Goal: Find specific page/section: Find specific page/section

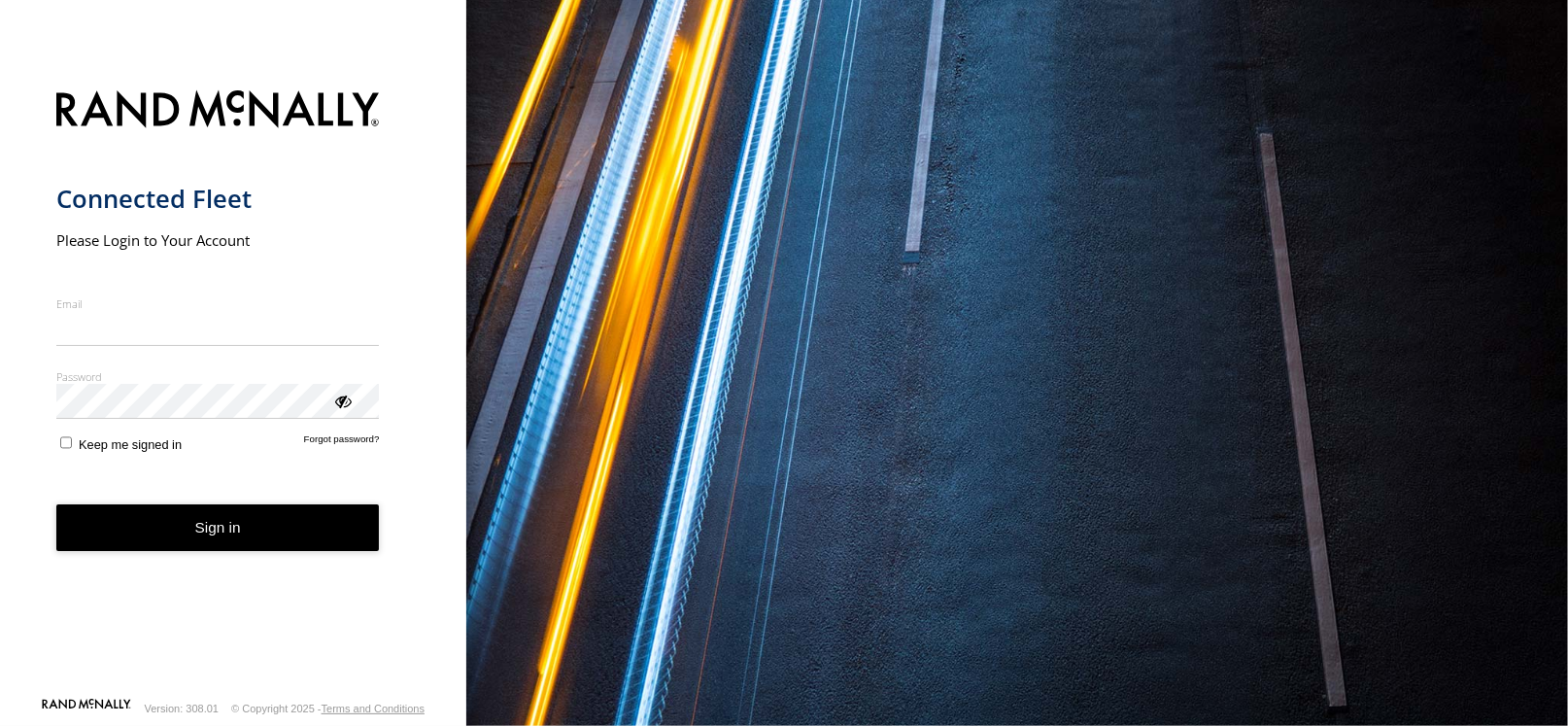
type input "**********"
click at [235, 532] on button "Sign in" at bounding box center [218, 528] width 324 height 48
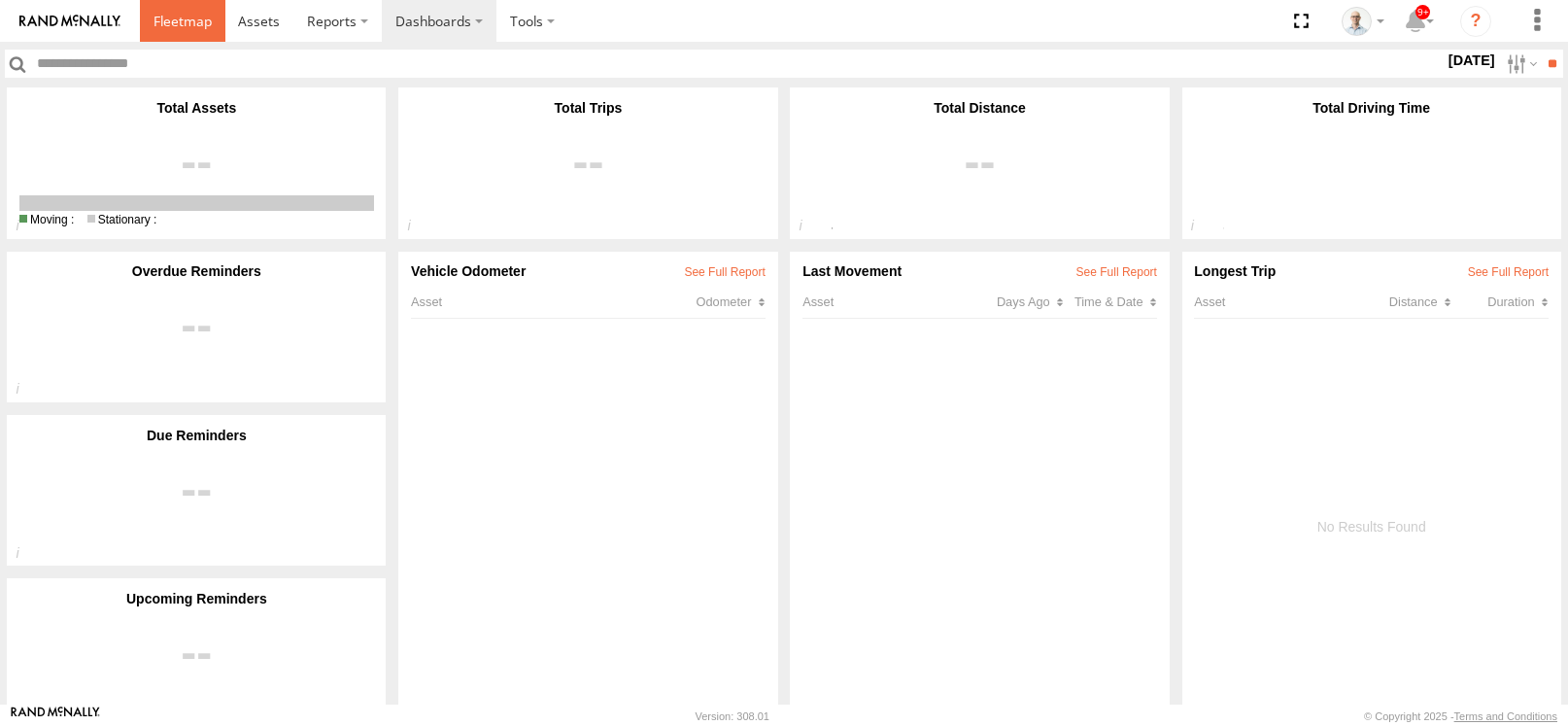
click at [214, 23] on link at bounding box center [182, 21] width 86 height 42
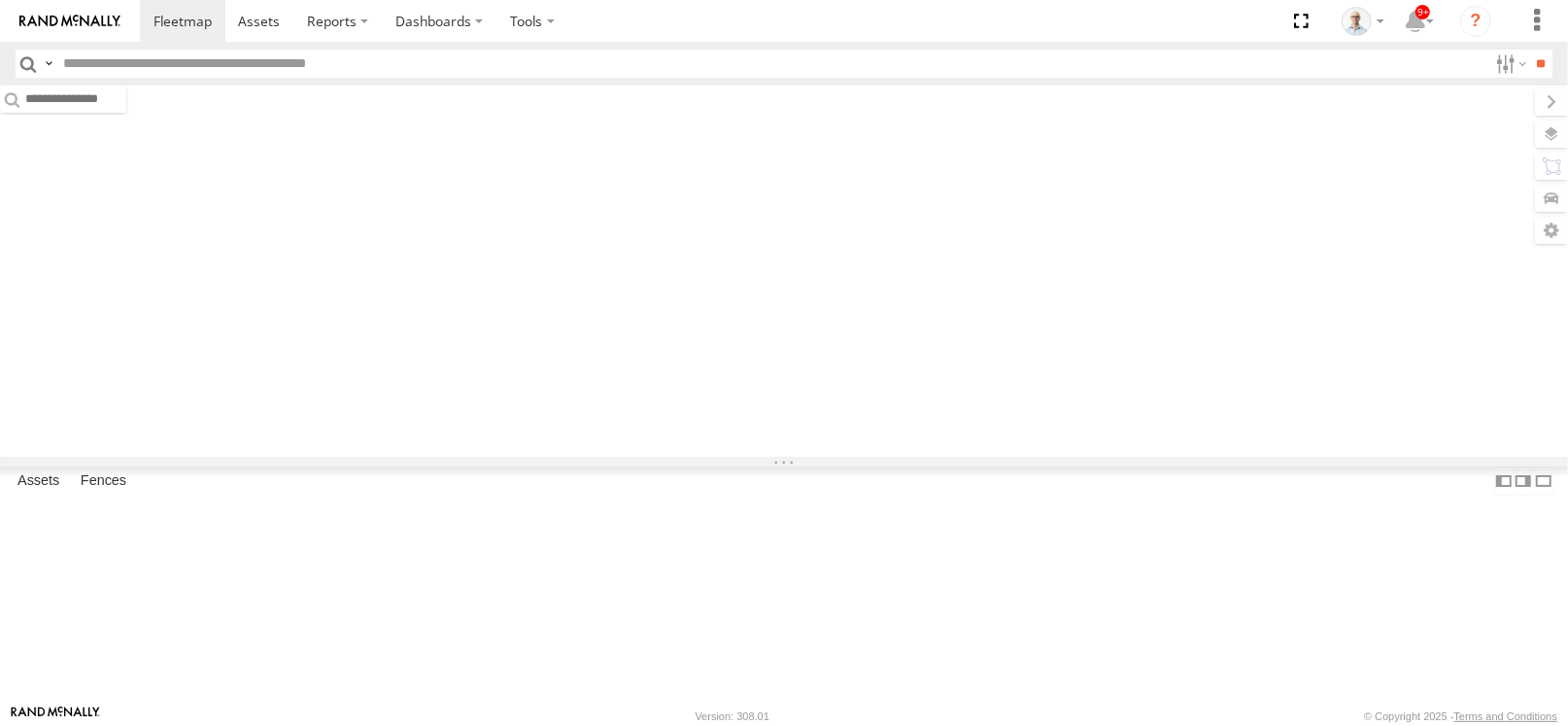
click at [915, 21] on section at bounding box center [851, 21] width 1424 height 42
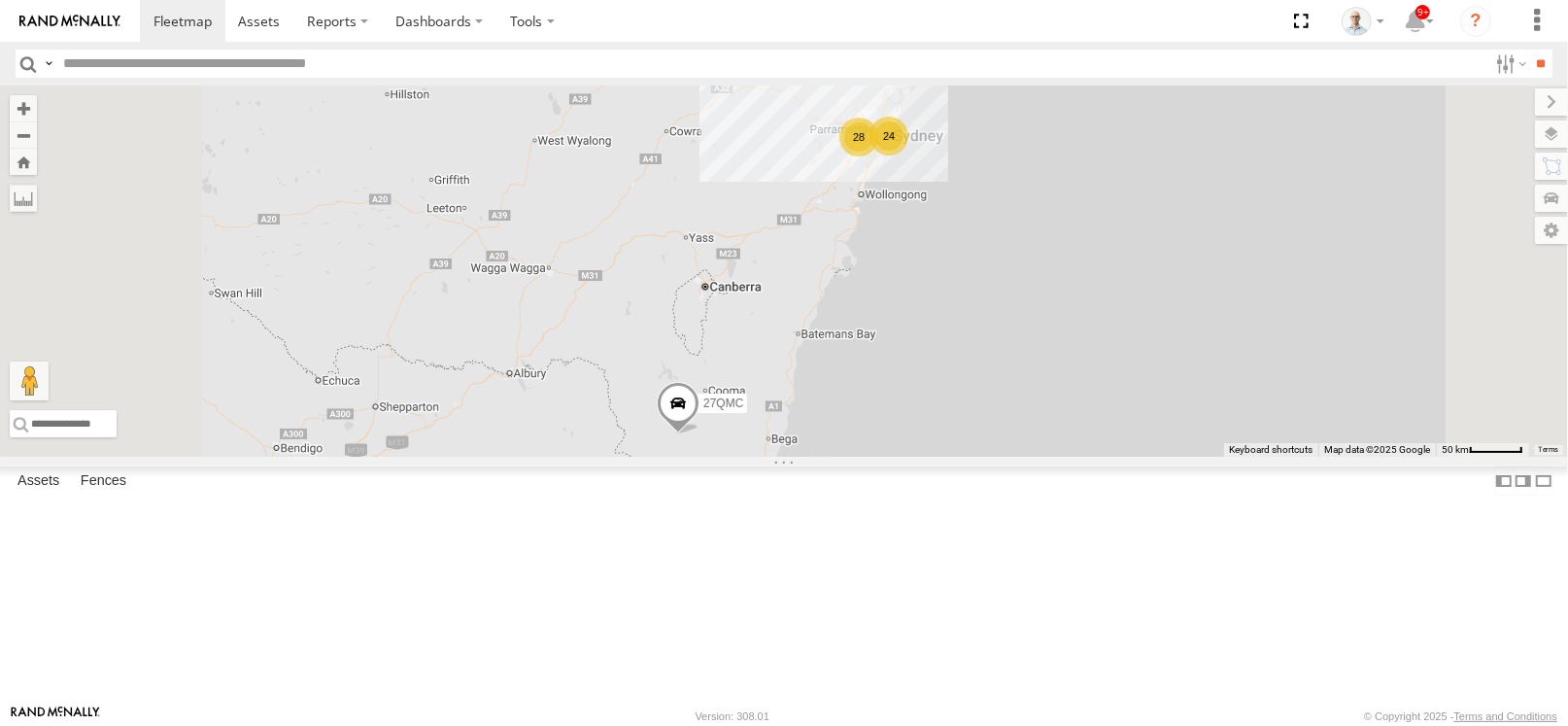
click at [909, 155] on div "24" at bounding box center [889, 135] width 39 height 39
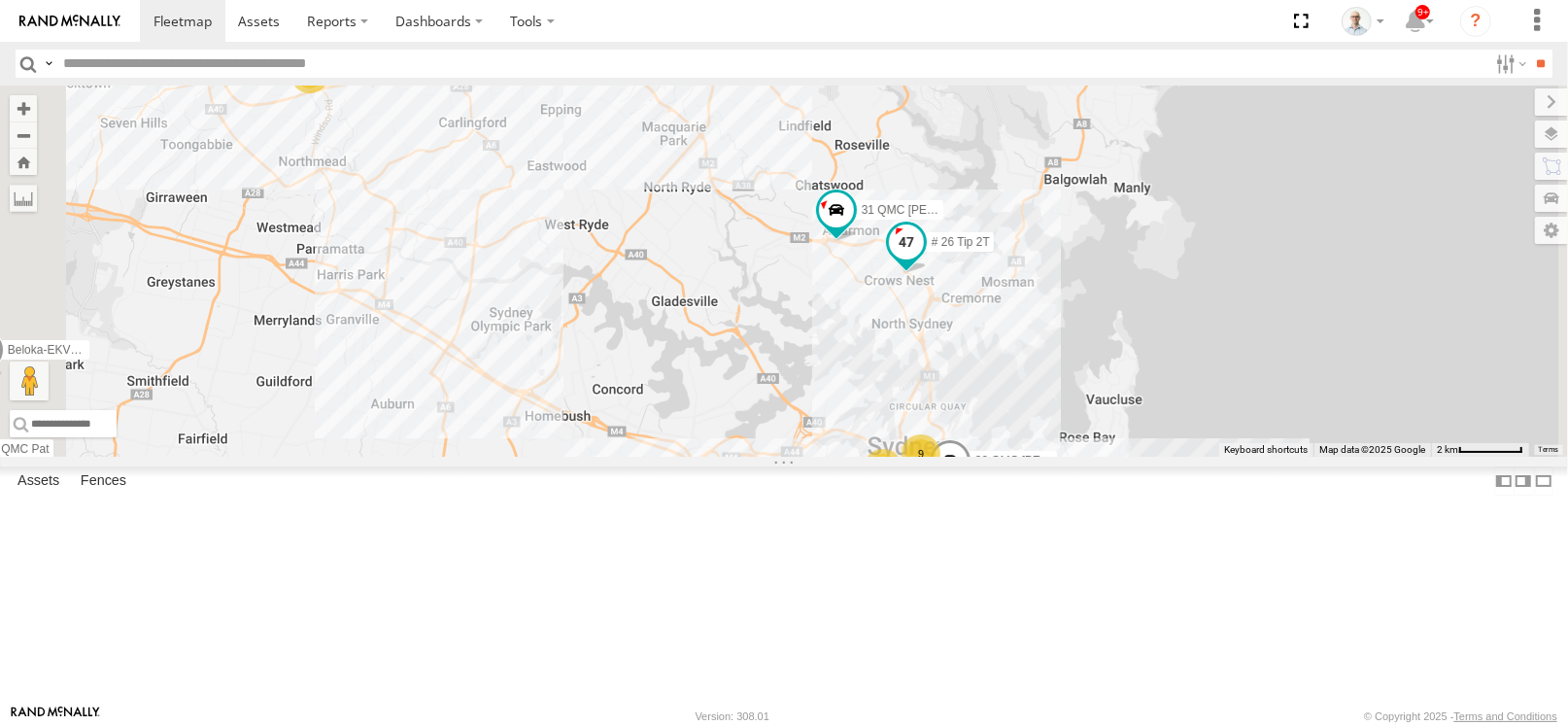
click at [924, 259] on span at bounding box center [907, 241] width 35 height 35
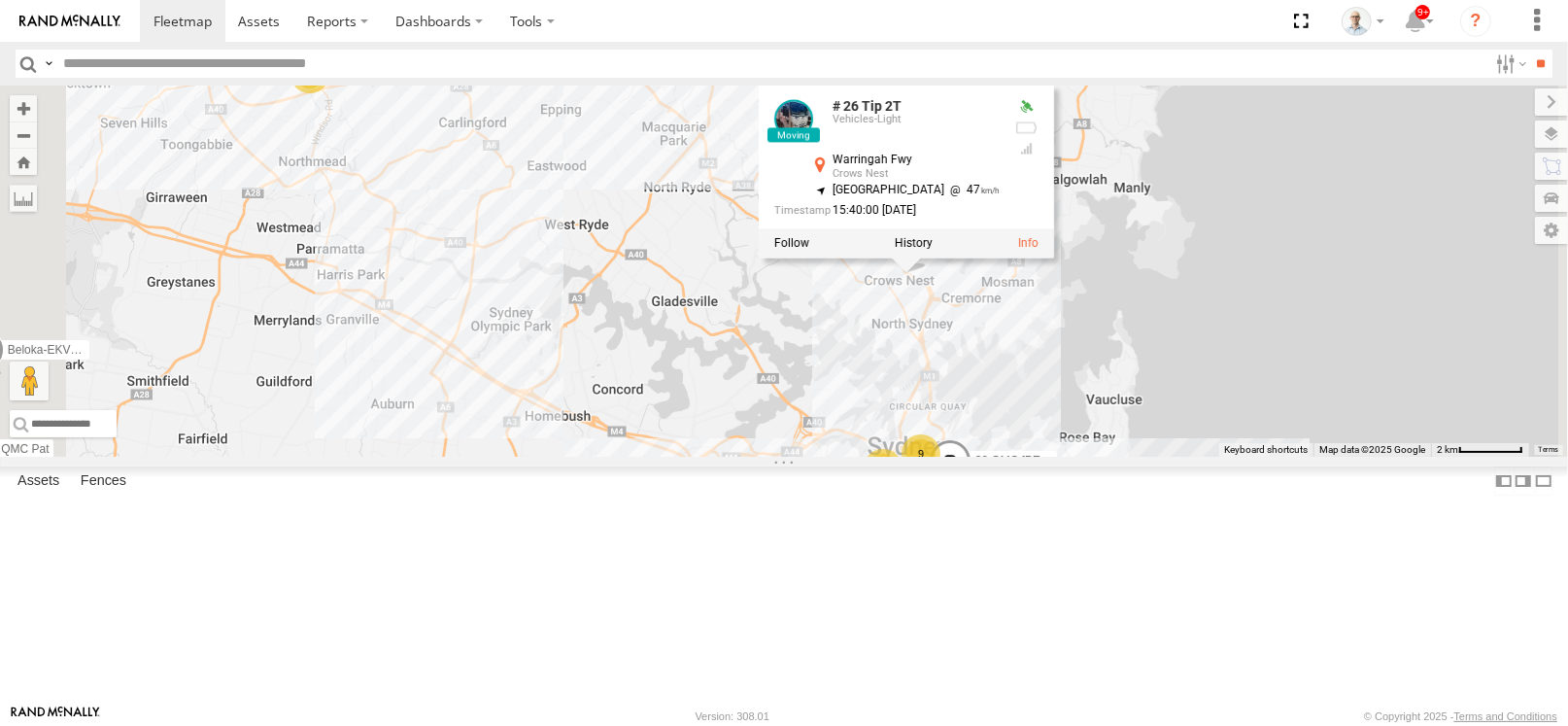
click at [856, 332] on div "27QMC 10 QMC Pat 21 QMC Pat Junior # 26 Tip 2T Beloka-EKV93V 31 QMC [PERSON_NAM…" at bounding box center [784, 271] width 1568 height 371
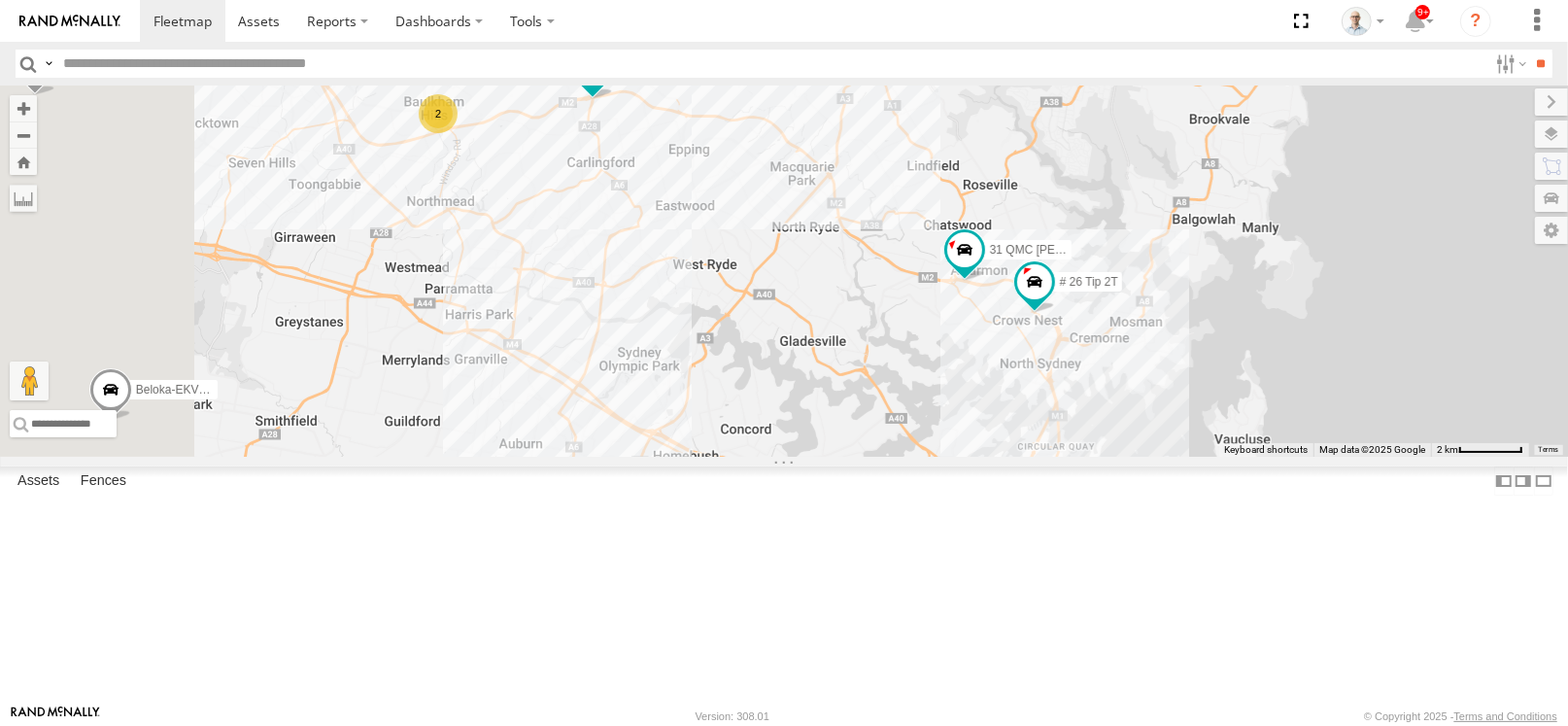
drag, startPoint x: 834, startPoint y: 277, endPoint x: 933, endPoint y: 297, distance: 101.0
click at [939, 310] on div "27QMC 10 QMC Pat 21 QMC Pat Junior # 26 Tip 2T Beloka-EKV93V 31 QMC [PERSON_NAM…" at bounding box center [784, 271] width 1568 height 371
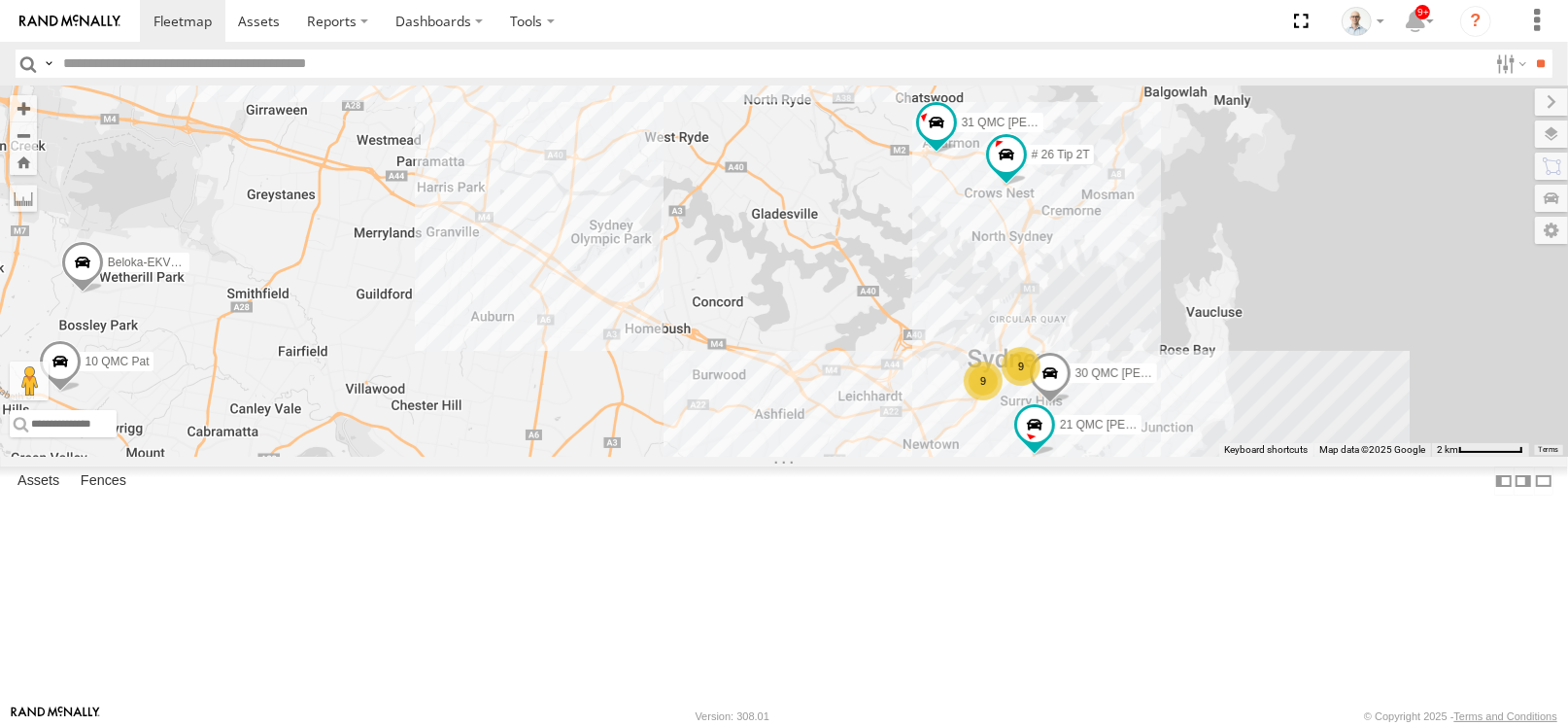
drag, startPoint x: 773, startPoint y: 264, endPoint x: 741, endPoint y: 137, distance: 131.0
click at [741, 137] on div "27QMC 10 QMC Pat 21 QMC Pat Junior # 26 Tip 2T Beloka-EKV93V 31 QMC [PERSON_NAM…" at bounding box center [784, 271] width 1568 height 371
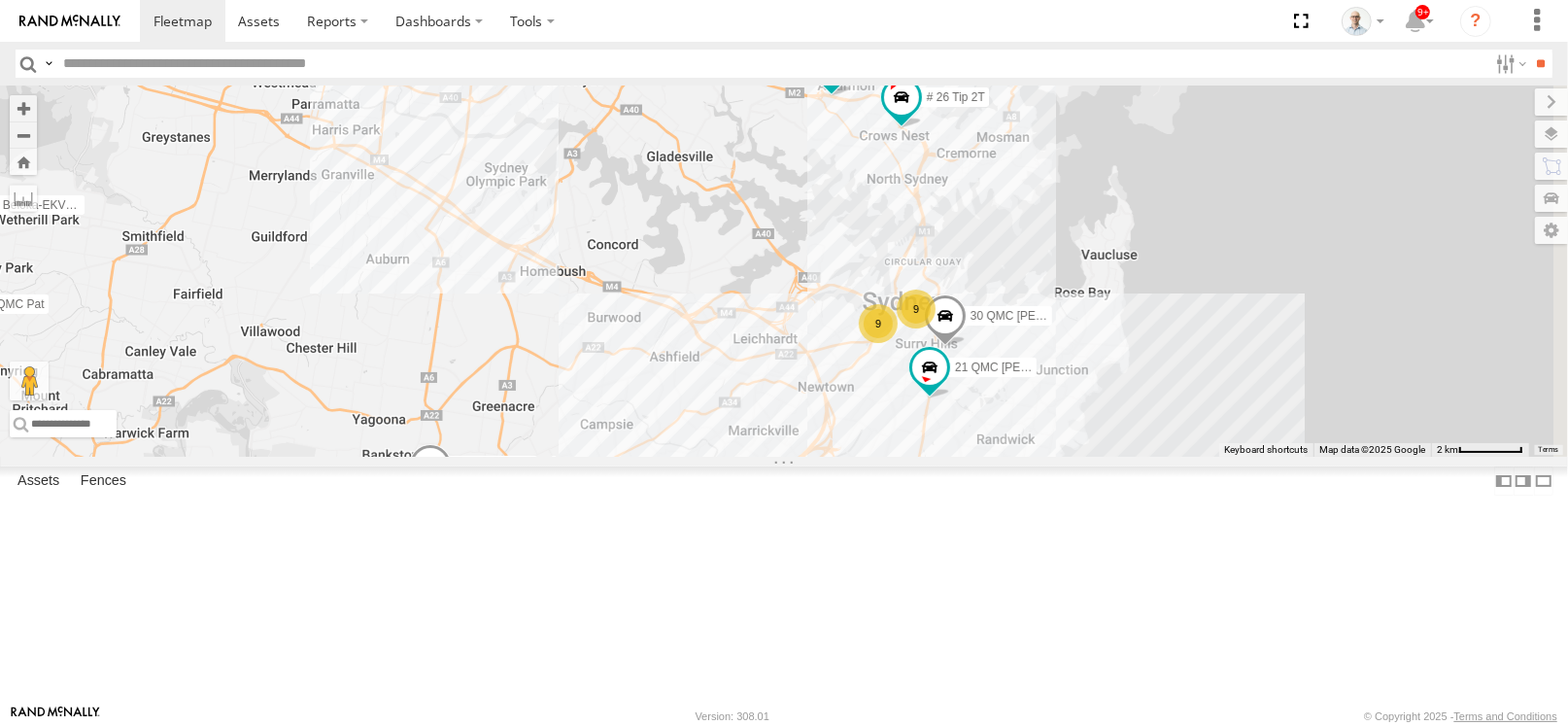
drag, startPoint x: 971, startPoint y: 333, endPoint x: 866, endPoint y: 276, distance: 119.5
click at [866, 276] on div "27QMC 10 QMC Pat 21 QMC Pat Junior # 26 Tip 2T Beloka-EKV93V 31 QMC [PERSON_NAM…" at bounding box center [784, 271] width 1568 height 371
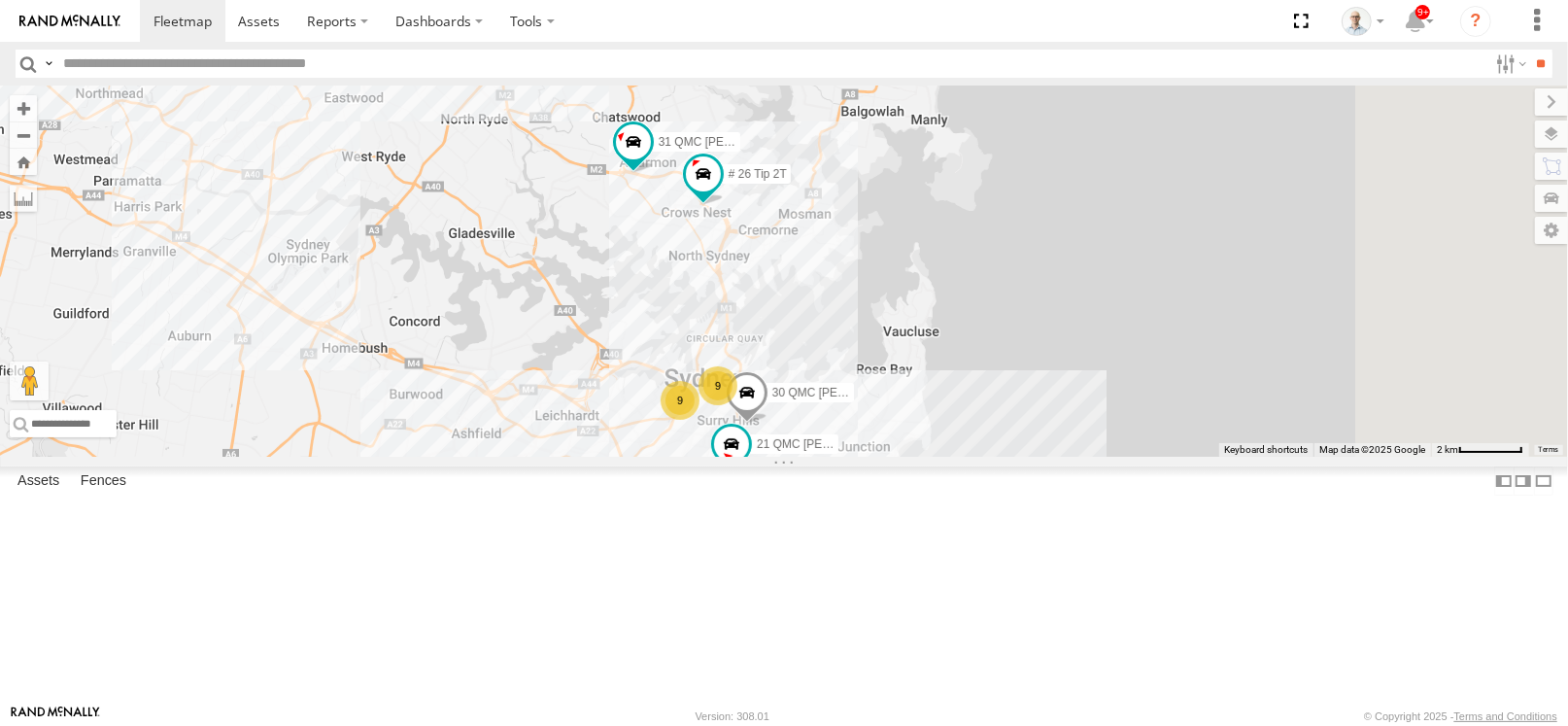
drag, startPoint x: 1007, startPoint y: 377, endPoint x: 875, endPoint y: 317, distance: 145.0
click at [807, 446] on div "27QMC 10 QMC Pat 21 QMC Pat Junior # 26 Tip 2T Beloka-EKV93V 31 QMC [PERSON_NAM…" at bounding box center [784, 271] width 1568 height 371
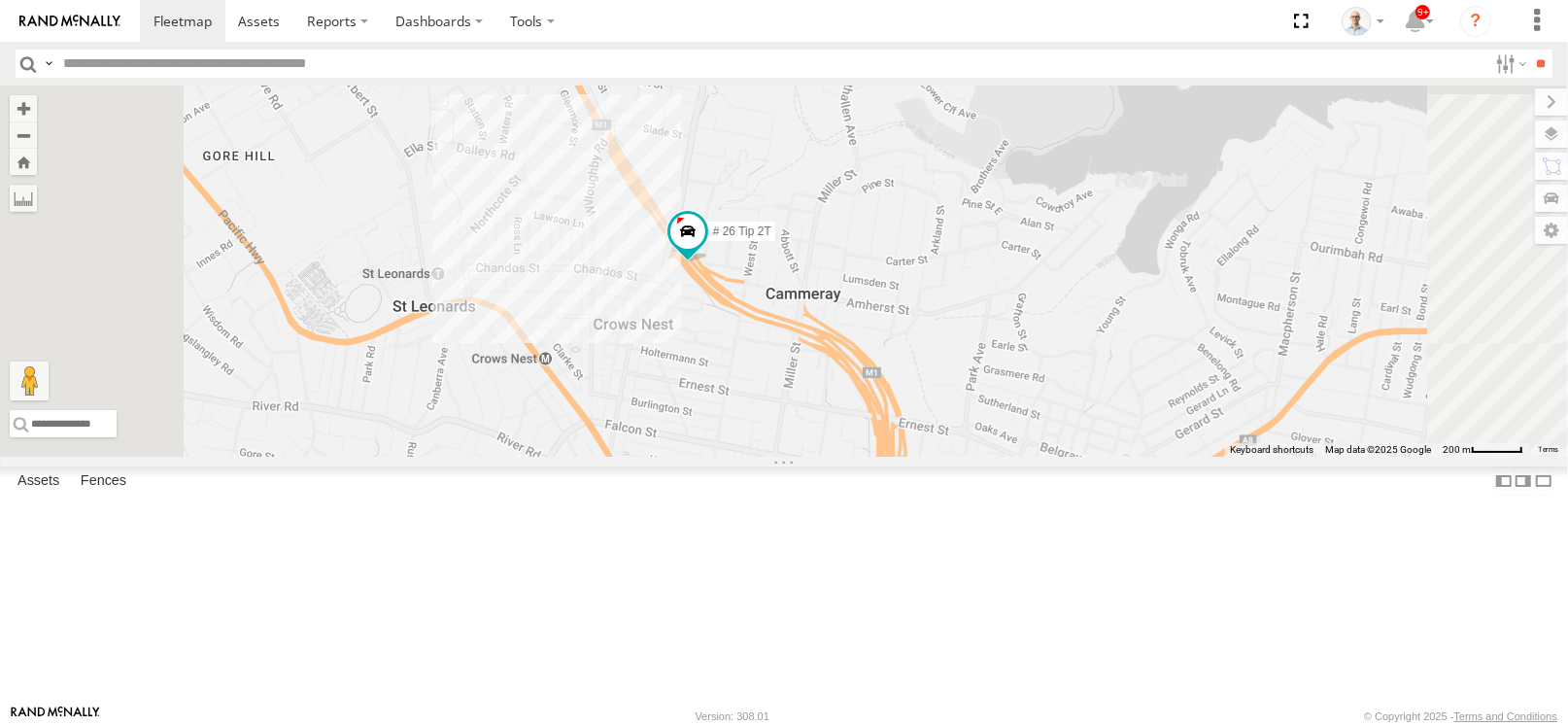
click at [838, 270] on div "27QMC 10 QMC Pat 21 QMC Pat Junior # 26 Tip 2T Beloka-EKV93V 31 QMC [PERSON_NAM…" at bounding box center [784, 271] width 1568 height 371
click at [874, 324] on div "27QMC 10 QMC Pat 21 QMC Pat Junior # 26 Tip 2T Beloka-EKV93V 31 QMC [PERSON_NAM…" at bounding box center [784, 271] width 1568 height 371
click at [775, 242] on label "# 26 Tip 2T" at bounding box center [736, 232] width 78 height 20
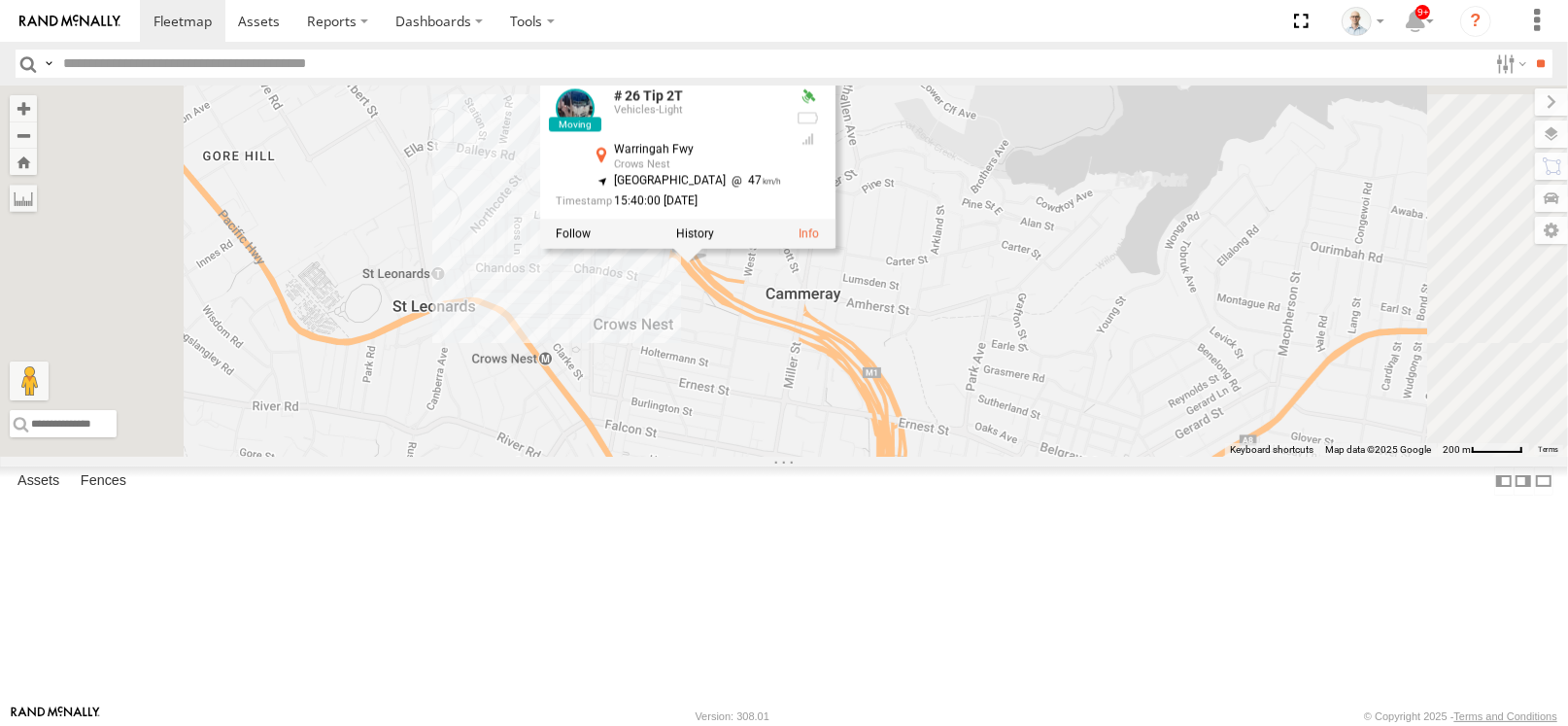
click at [876, 456] on div "27QMC 10 QMC Pat 21 QMC Pat Junior # 26 Tip 2T Beloka-EKV93V 31 QMC [PERSON_NAM…" at bounding box center [784, 271] width 1568 height 371
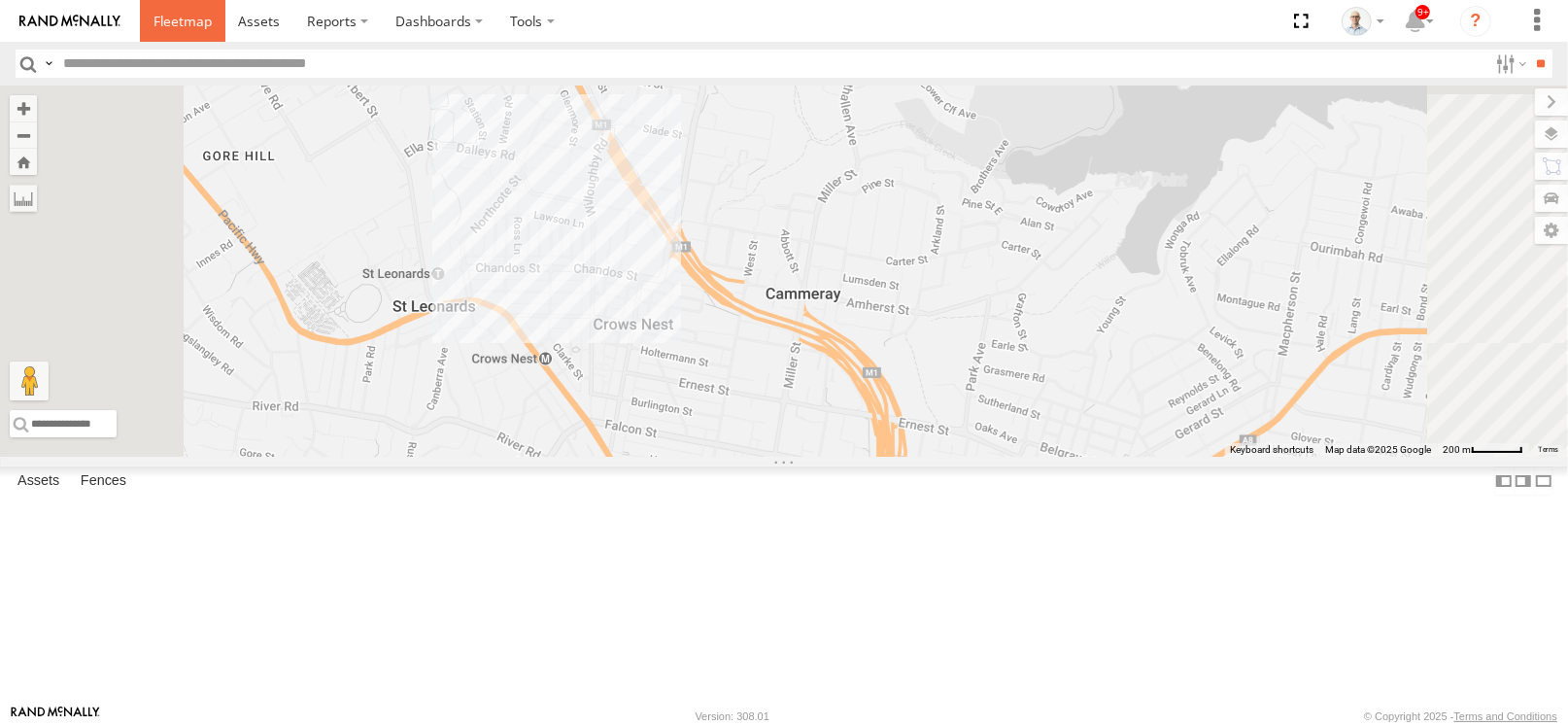
click at [189, 27] on span at bounding box center [182, 21] width 59 height 19
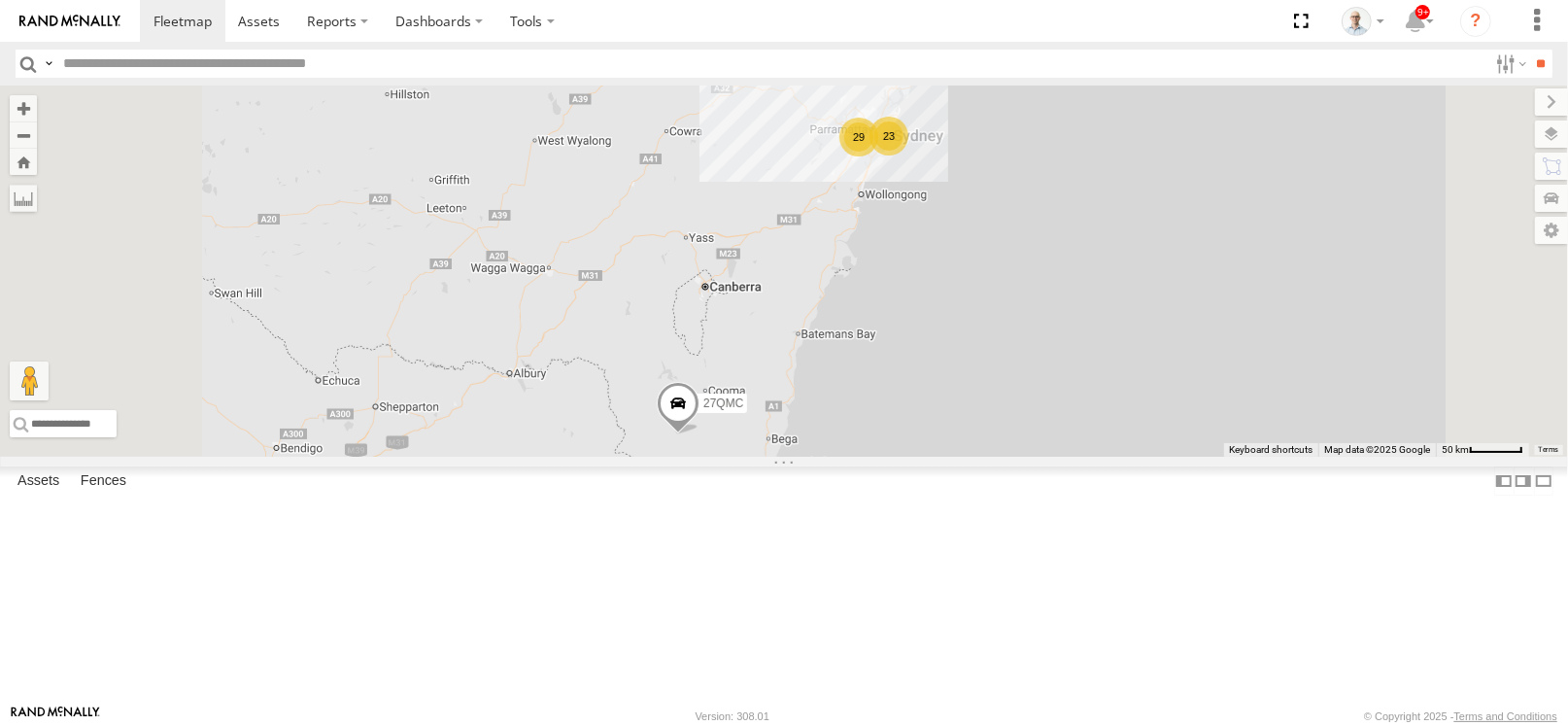
click at [879, 156] on div "29" at bounding box center [859, 136] width 39 height 39
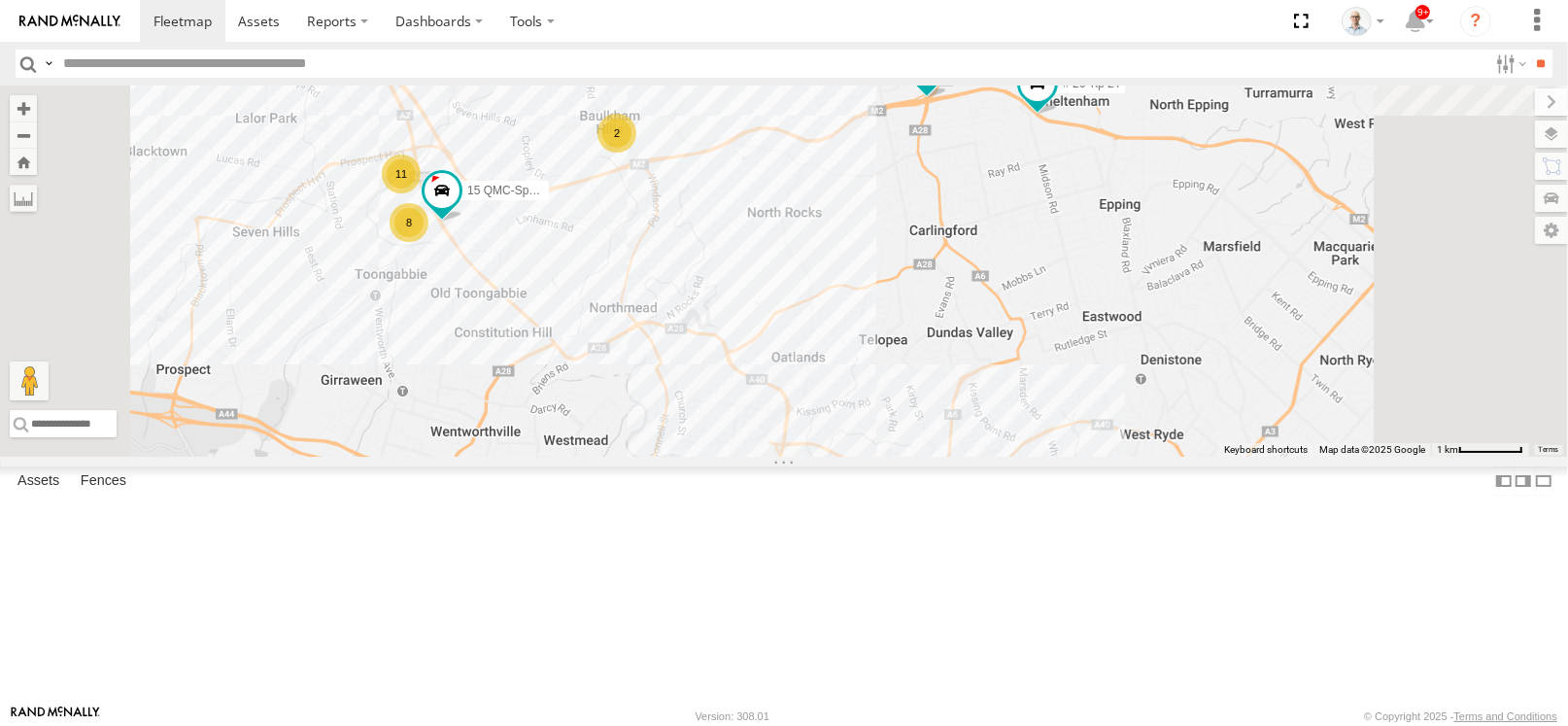
drag, startPoint x: 1242, startPoint y: 358, endPoint x: 1220, endPoint y: 403, distance: 50.1
click at [1220, 403] on div "27QMC 10 QMC Pat # KS75A 21 QMC Pat Junior Beloka-EKV93V 14QMC Hamza Beloka-CHV…" at bounding box center [784, 271] width 1568 height 371
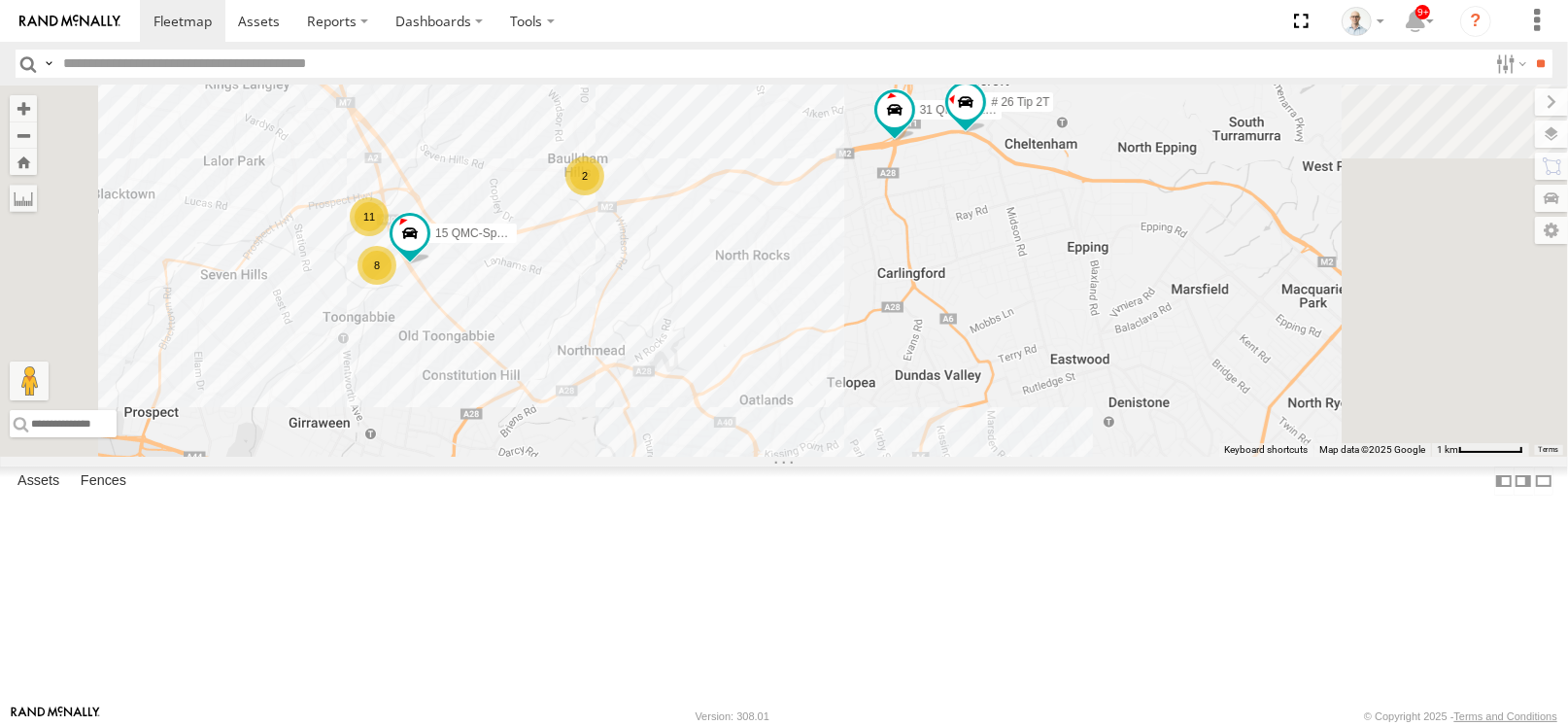
drag, startPoint x: 1253, startPoint y: 326, endPoint x: 1224, endPoint y: 368, distance: 51.0
click at [1224, 368] on div "27QMC 10 QMC Pat # KS75A 21 QMC Pat Junior Beloka-EKV93V 14QMC Hamza Beloka-CHV…" at bounding box center [784, 271] width 1568 height 371
click at [983, 120] on span at bounding box center [965, 102] width 35 height 35
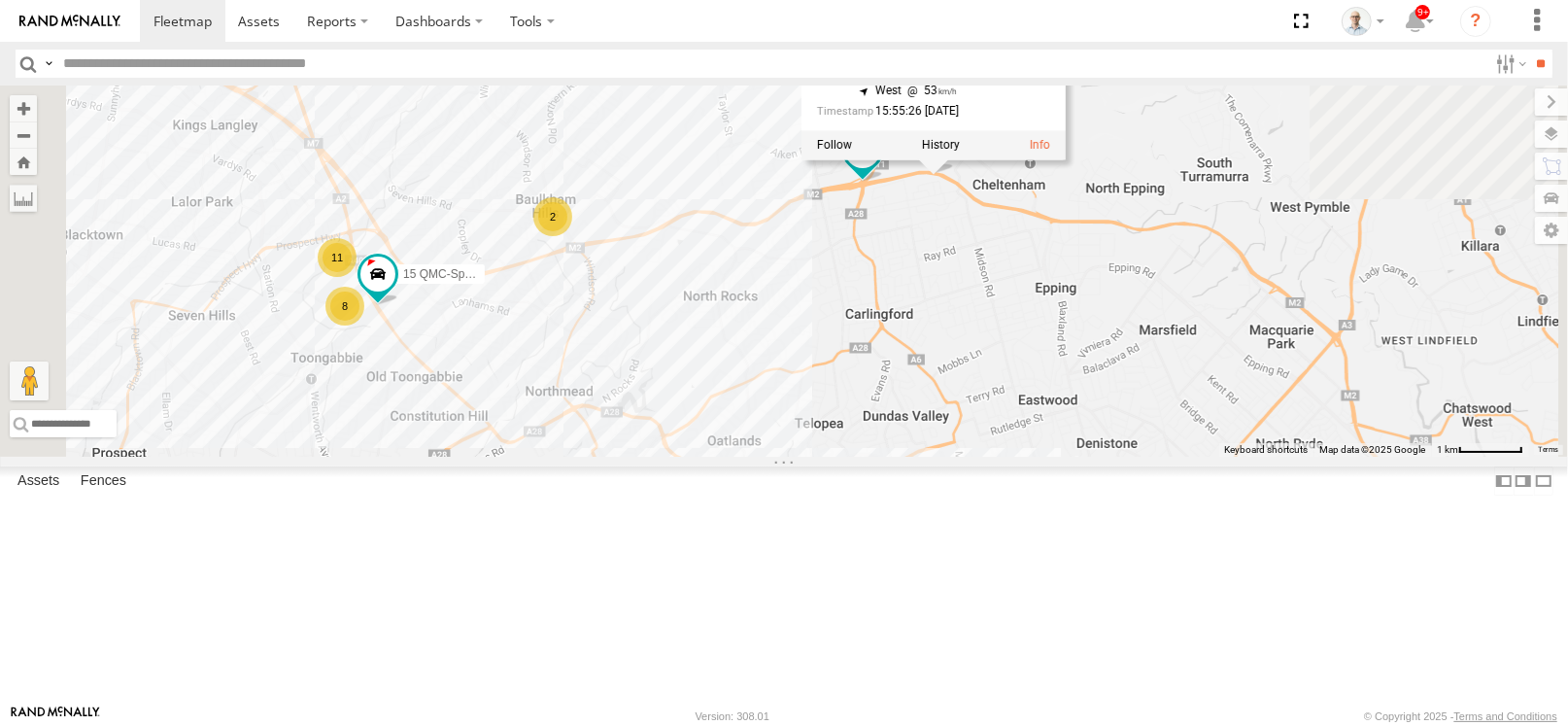
drag, startPoint x: 1182, startPoint y: 317, endPoint x: 1148, endPoint y: 363, distance: 57.2
click at [1148, 363] on div "27QMC 10 QMC Pat # KS75A 21 QMC Pat Junior Beloka-EKV93V 14QMC Hamza Beloka-CHV…" at bounding box center [784, 271] width 1568 height 371
click at [1135, 363] on div "27QMC 10 QMC Pat # KS75A 21 QMC Pat Junior Beloka-EKV93V 14QMC Hamza Beloka-CHV…" at bounding box center [784, 271] width 1568 height 371
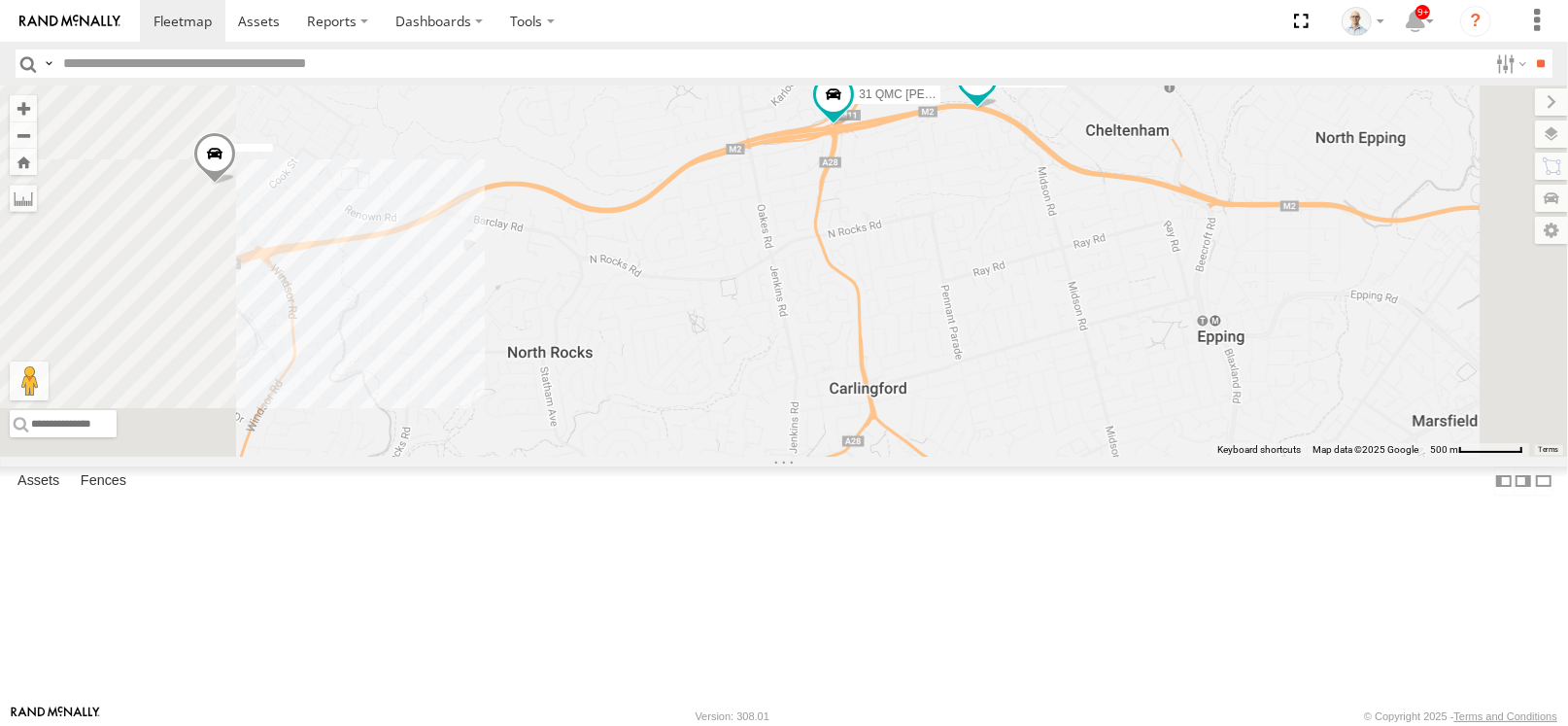
click at [995, 96] on span at bounding box center [977, 77] width 35 height 35
click at [1171, 316] on div "27QMC 10 QMC Pat # KS75A 21 QMC Pat Junior Beloka-EKV93V 14QMC Hamza Beloka-CHV…" at bounding box center [784, 271] width 1568 height 371
